Goal: Find contact information: Obtain details needed to contact an individual or organization

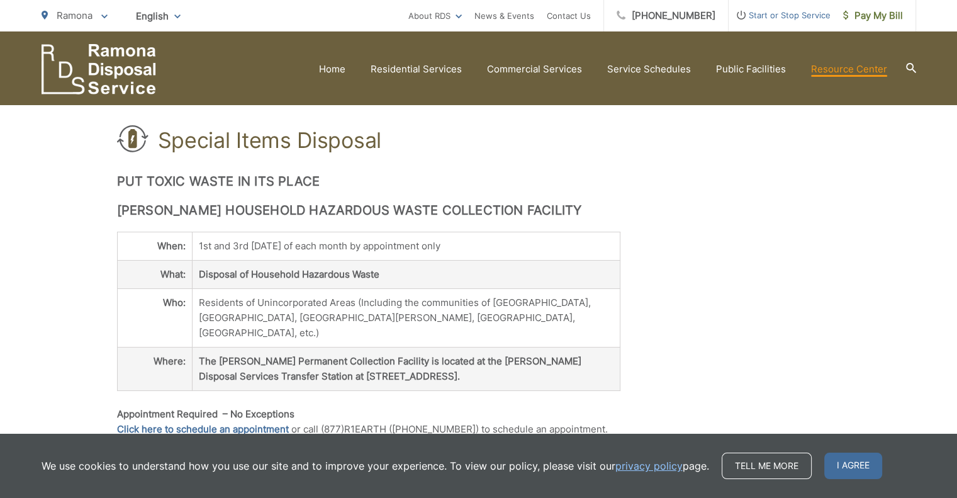
scroll to position [126, 0]
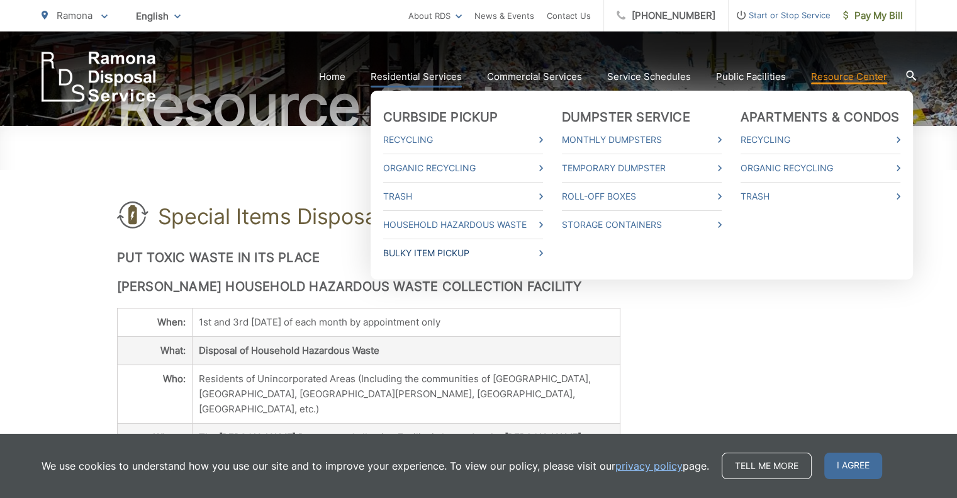
click at [420, 252] on link "Bulky Item Pickup" at bounding box center [463, 252] width 160 height 15
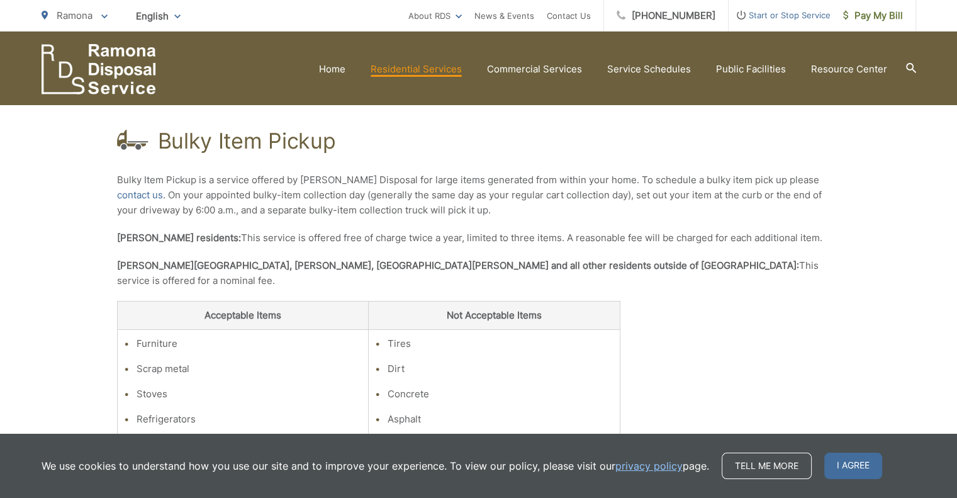
scroll to position [189, 0]
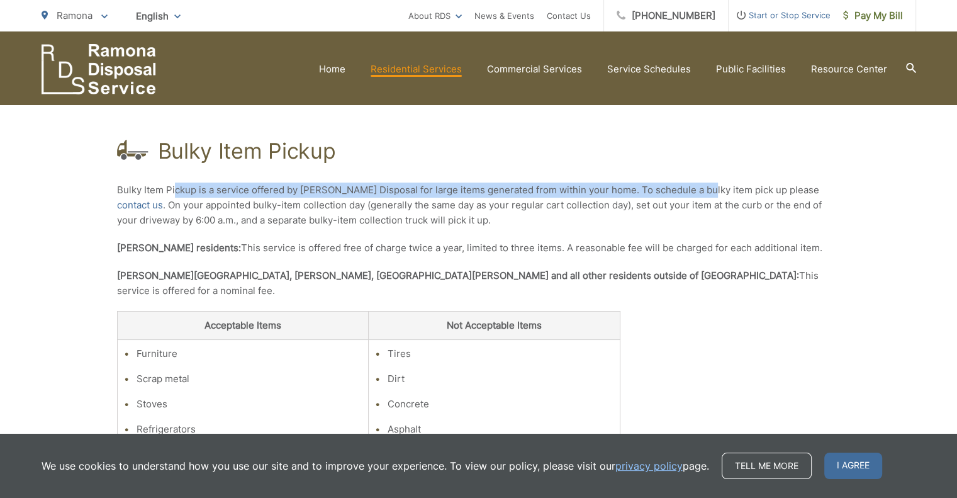
drag, startPoint x: 175, startPoint y: 189, endPoint x: 704, endPoint y: 191, distance: 529.0
click at [704, 191] on p "Bulky Item Pickup is a service offered by [PERSON_NAME] Disposal for large item…" at bounding box center [478, 204] width 723 height 45
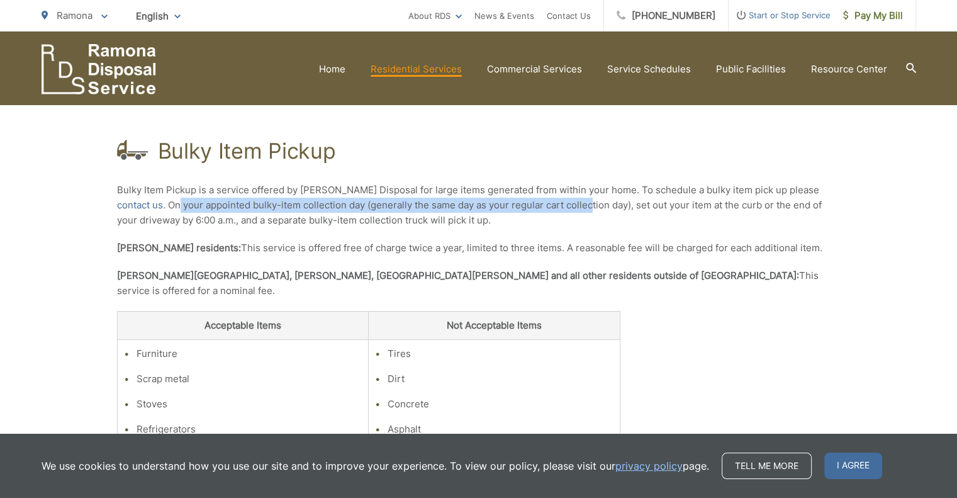
drag, startPoint x: 128, startPoint y: 201, endPoint x: 540, endPoint y: 206, distance: 411.4
click at [540, 206] on p "Bulky Item Pickup is a service offered by [PERSON_NAME] Disposal for large item…" at bounding box center [478, 204] width 723 height 45
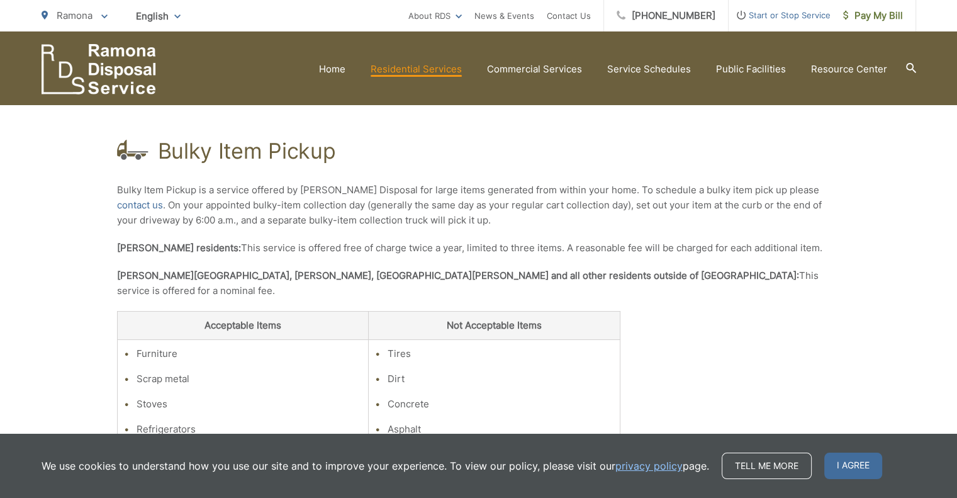
click at [467, 220] on p "Bulky Item Pickup is a service offered by [PERSON_NAME] Disposal for large item…" at bounding box center [478, 204] width 723 height 45
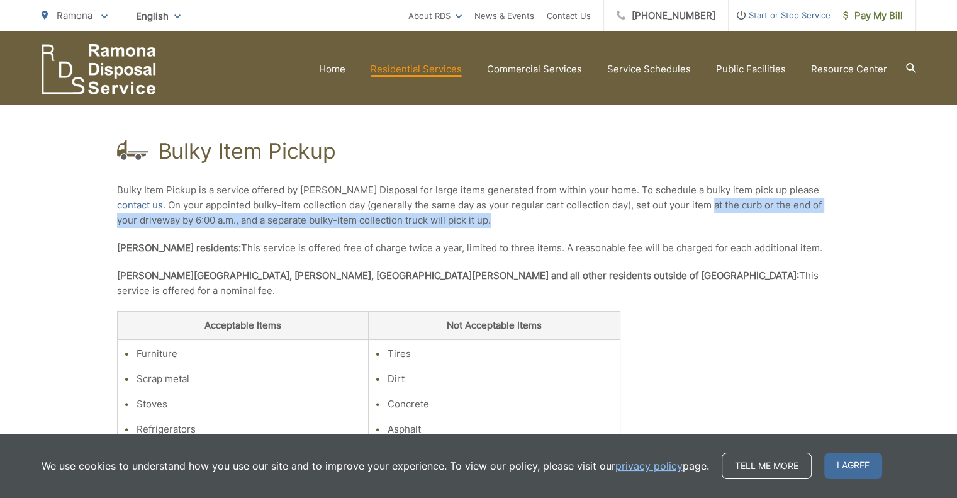
drag, startPoint x: 669, startPoint y: 203, endPoint x: 631, endPoint y: 215, distance: 39.8
click at [631, 215] on p "Bulky Item Pickup is a service offered by [PERSON_NAME] Disposal for large item…" at bounding box center [478, 204] width 723 height 45
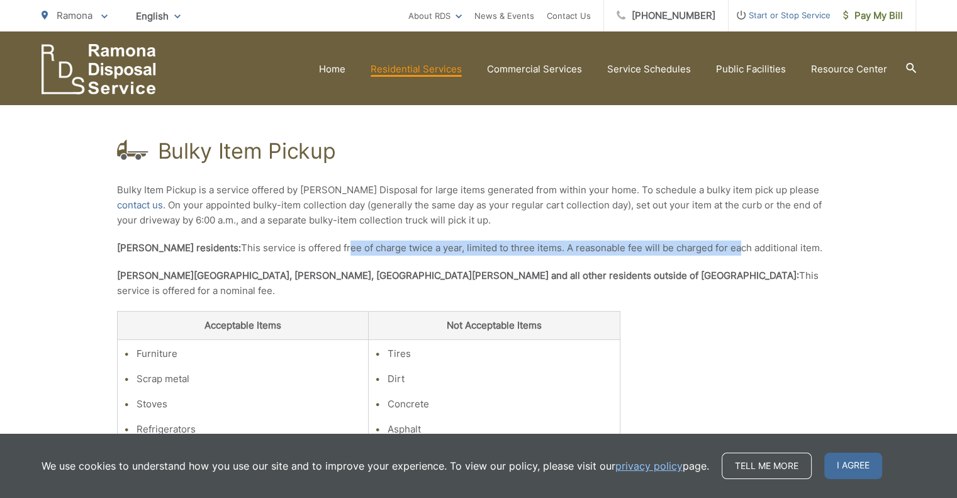
drag, startPoint x: 313, startPoint y: 243, endPoint x: 749, endPoint y: 245, distance: 435.3
click at [710, 243] on p "[PERSON_NAME] residents: This service is offered free of charge twice a year, l…" at bounding box center [478, 247] width 723 height 15
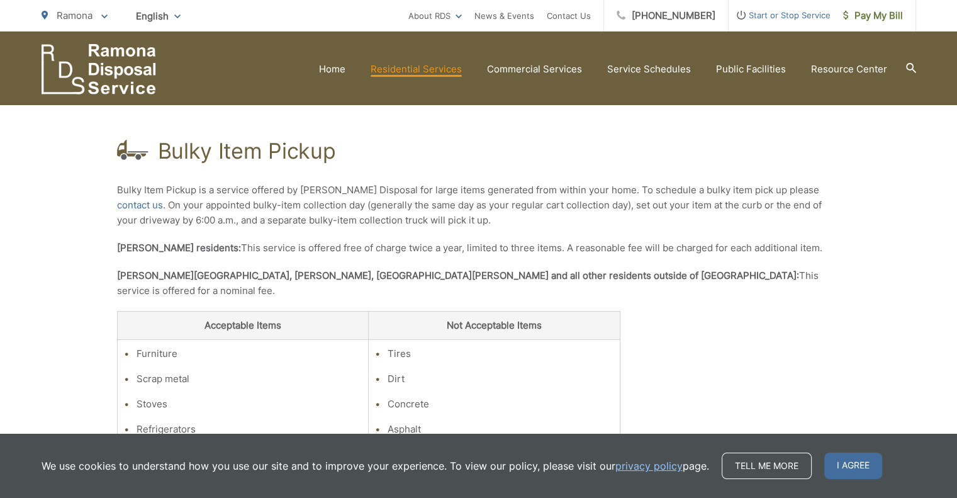
click at [798, 253] on p "[PERSON_NAME] residents: This service is offered free of charge twice a year, l…" at bounding box center [478, 247] width 723 height 15
click at [163, 198] on link "contact us" at bounding box center [140, 205] width 46 height 15
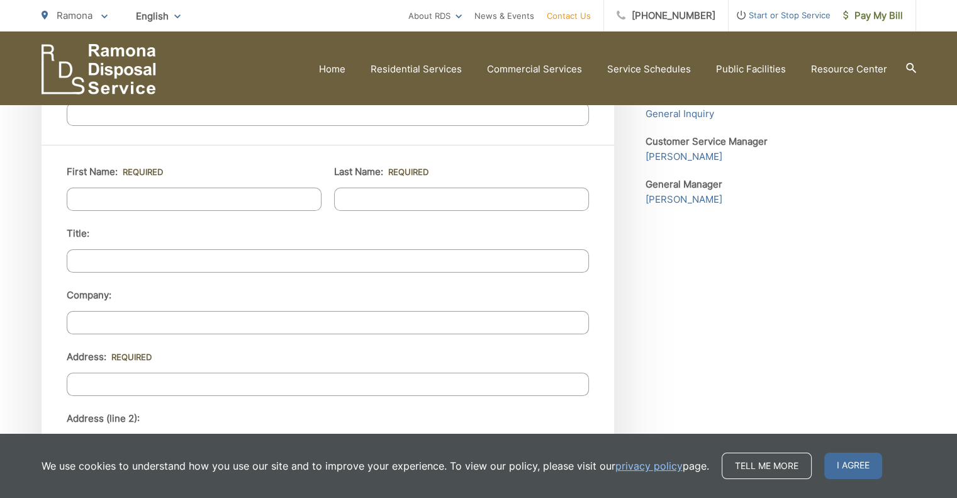
scroll to position [669, 0]
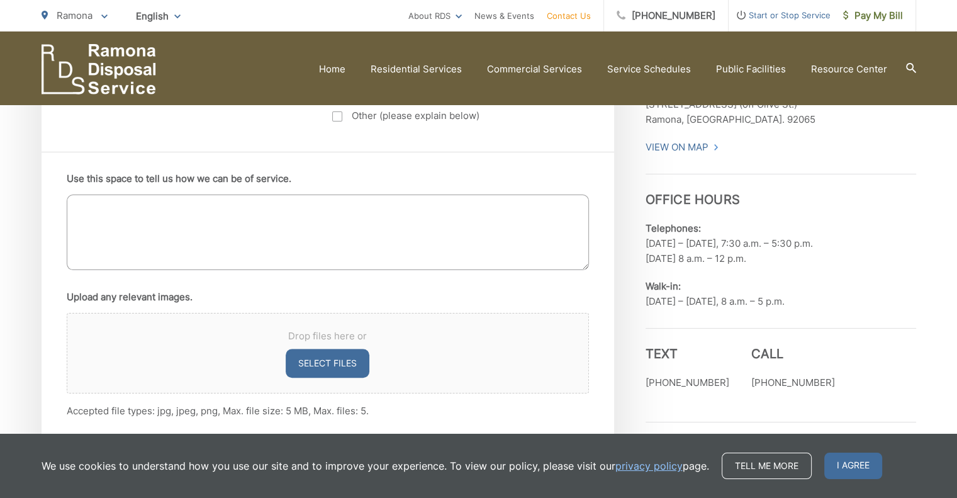
click at [150, 231] on textarea "Use this space to tell us how we can be of service." at bounding box center [328, 231] width 522 height 75
